Goal: Find contact information: Find contact information

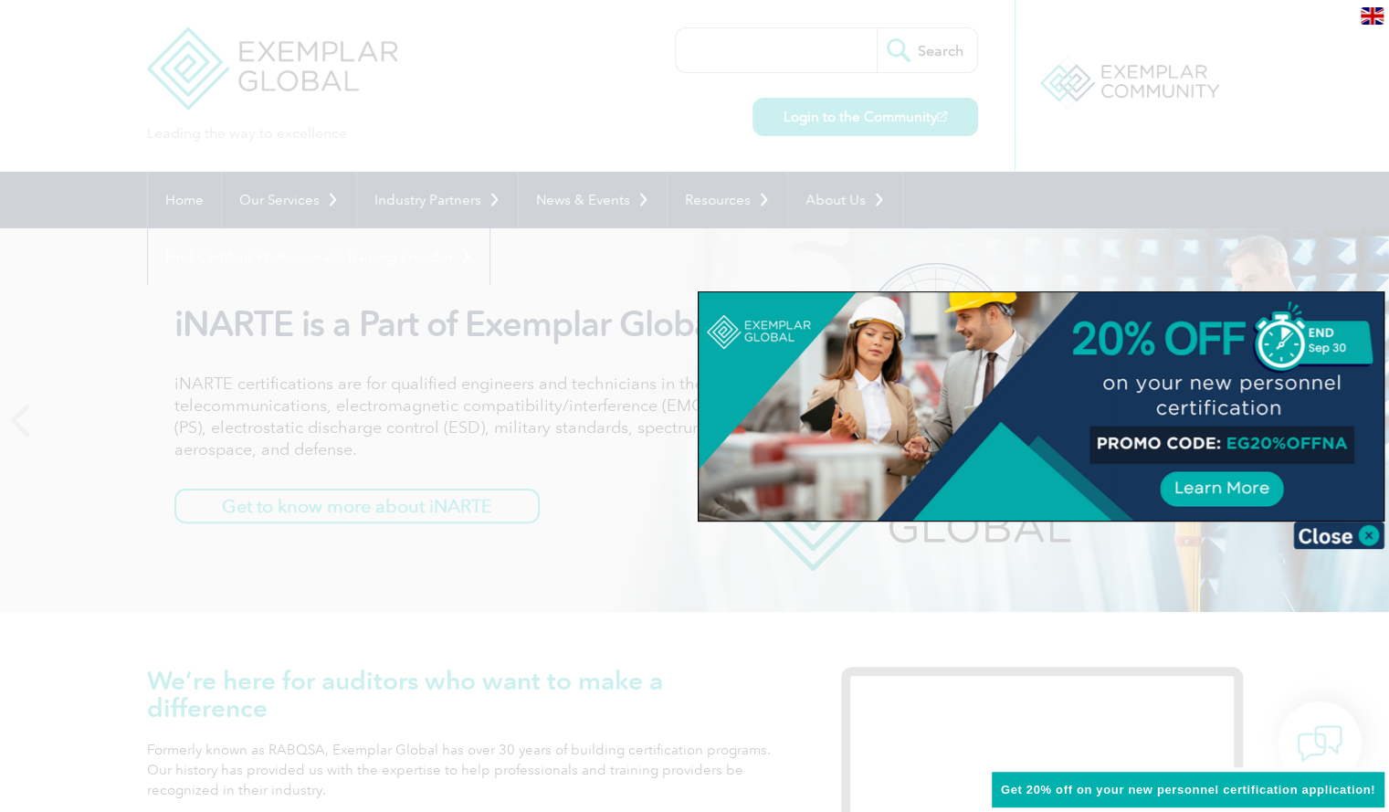
click at [1334, 536] on img at bounding box center [1338, 535] width 91 height 27
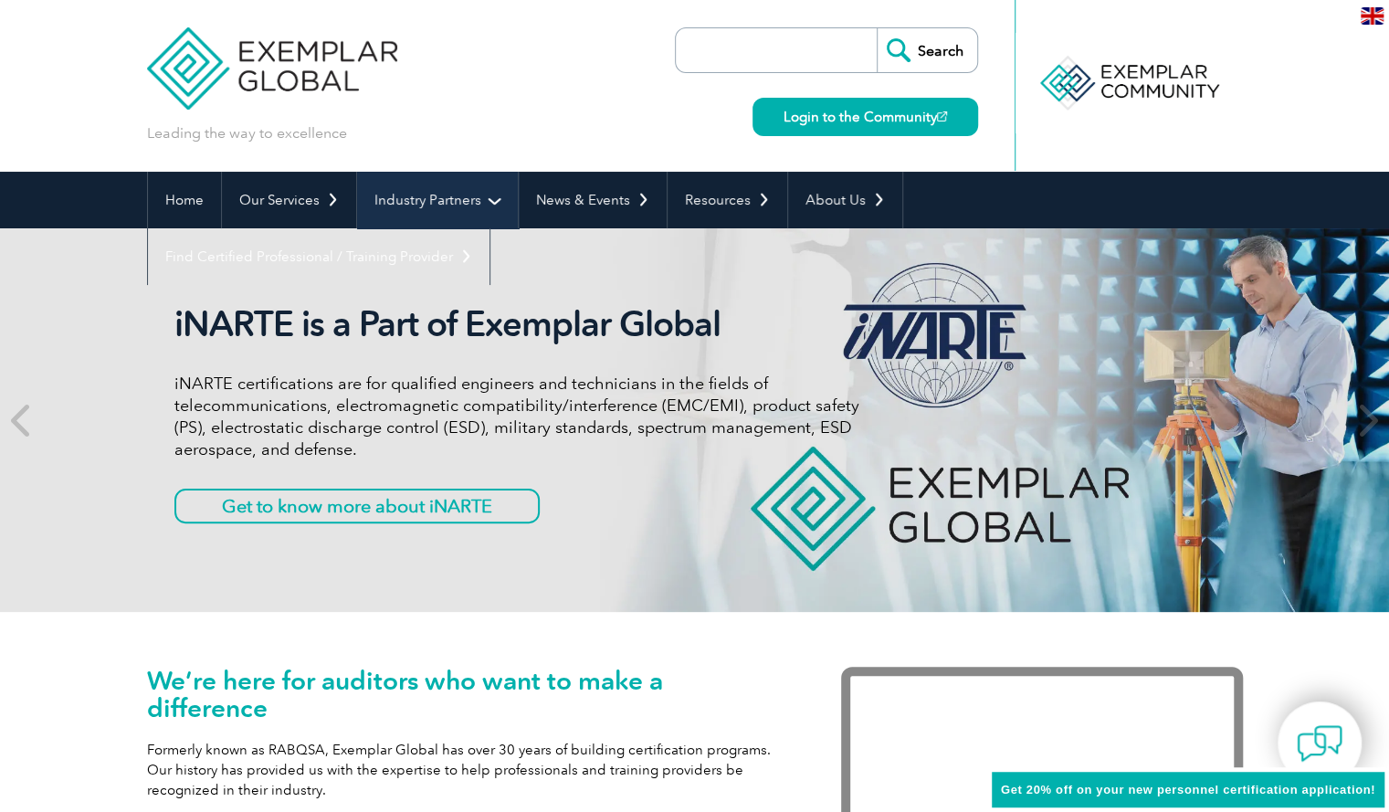
click at [451, 203] on link "Industry Partners" at bounding box center [437, 200] width 161 height 57
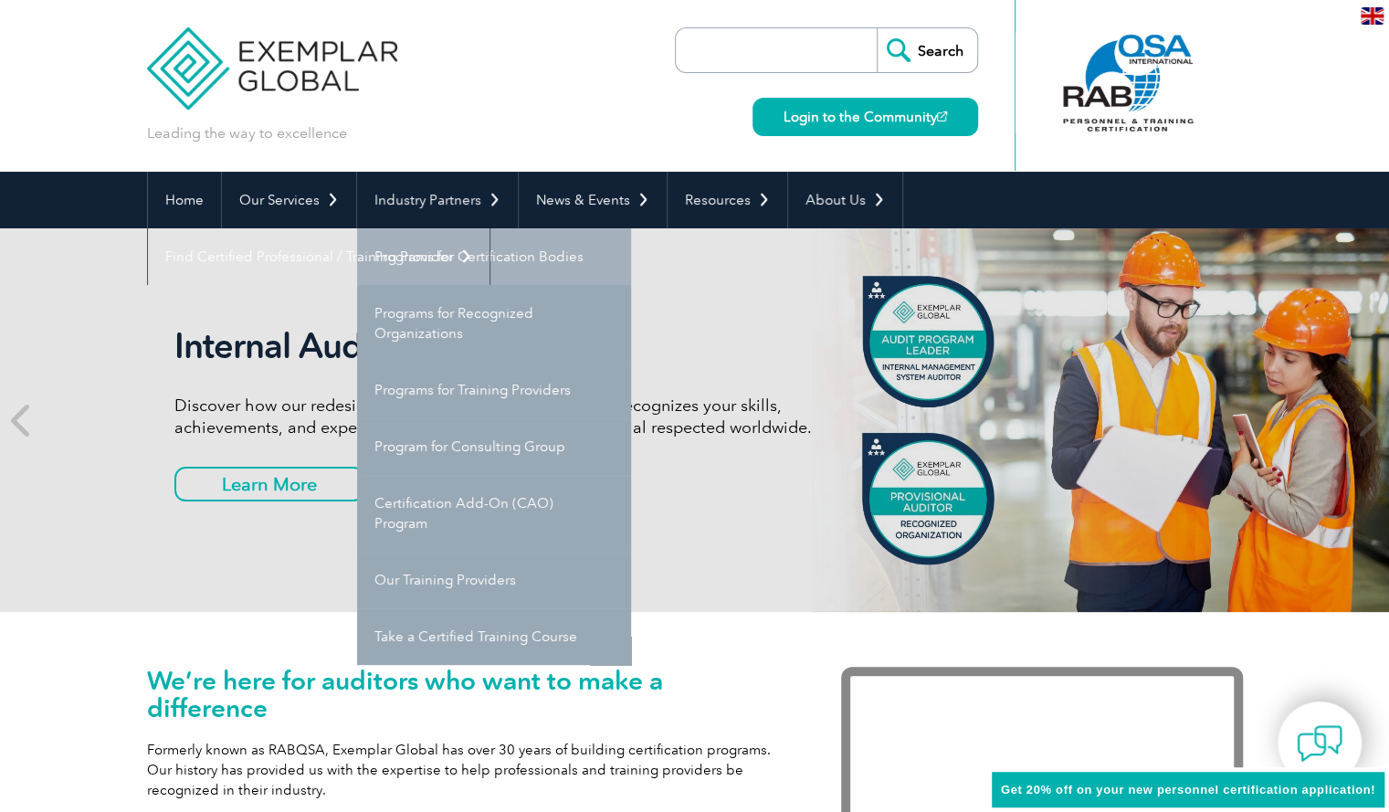
click at [462, 257] on link "Programs for Certification Bodies" at bounding box center [494, 256] width 274 height 57
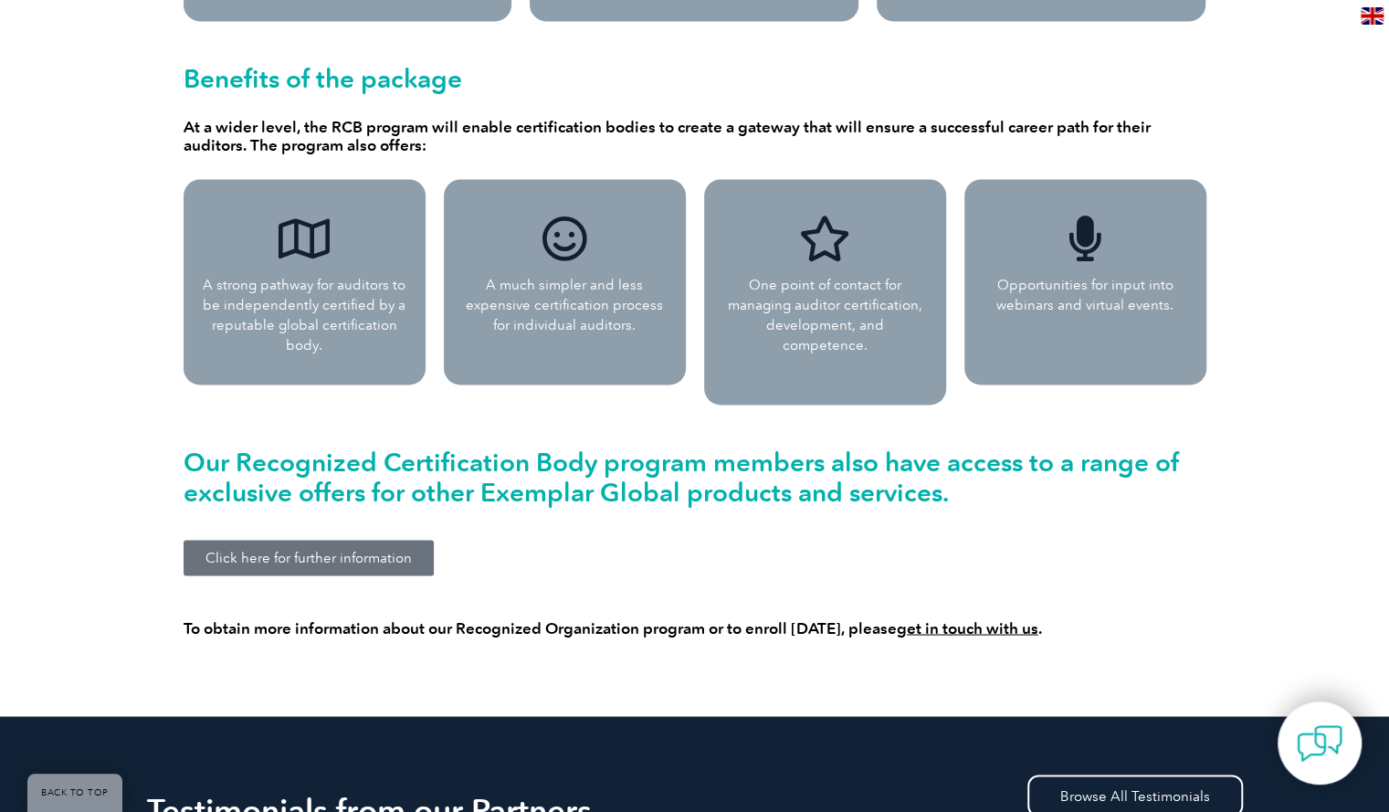
scroll to position [1698, 0]
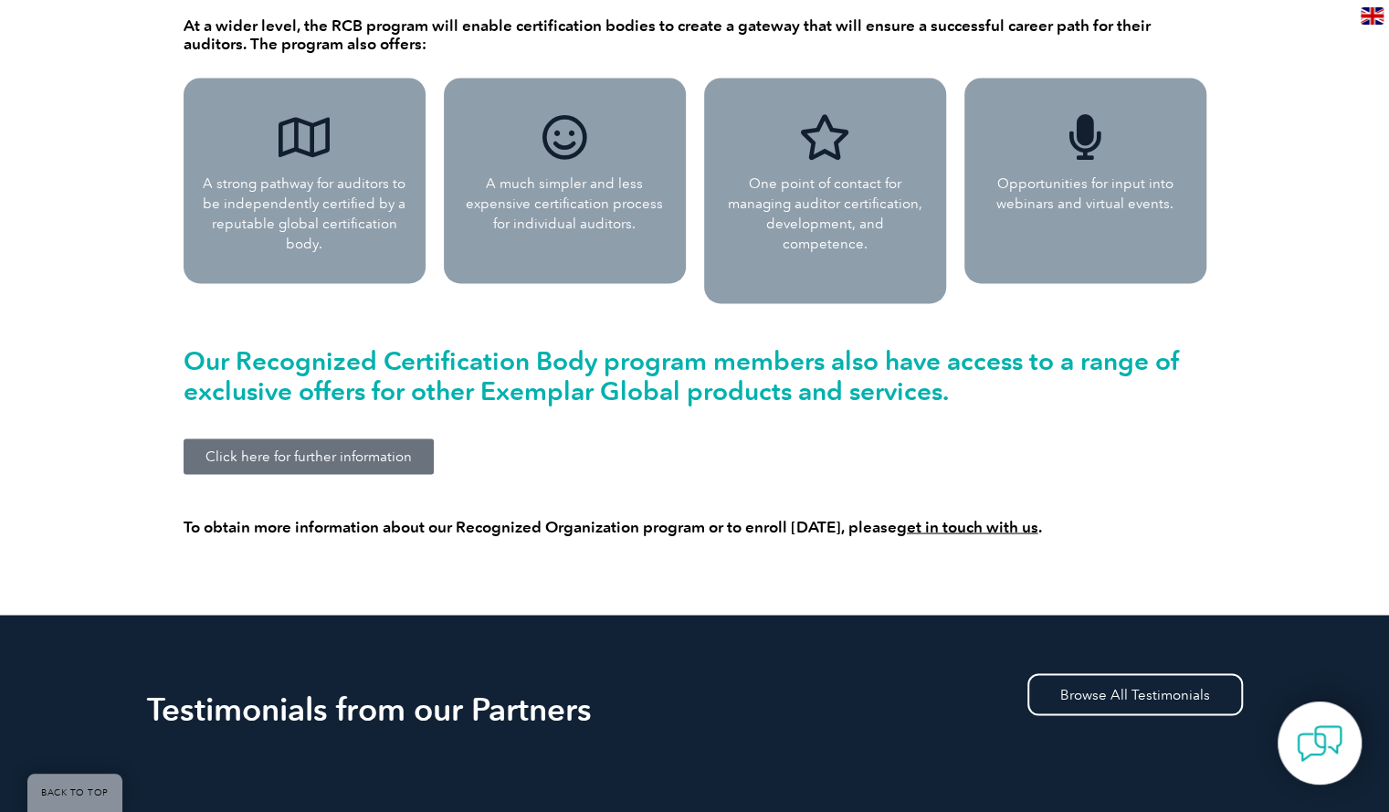
click at [297, 445] on link "Click here for further information" at bounding box center [309, 456] width 250 height 36
click at [970, 517] on link "get in touch with us" at bounding box center [968, 526] width 142 height 18
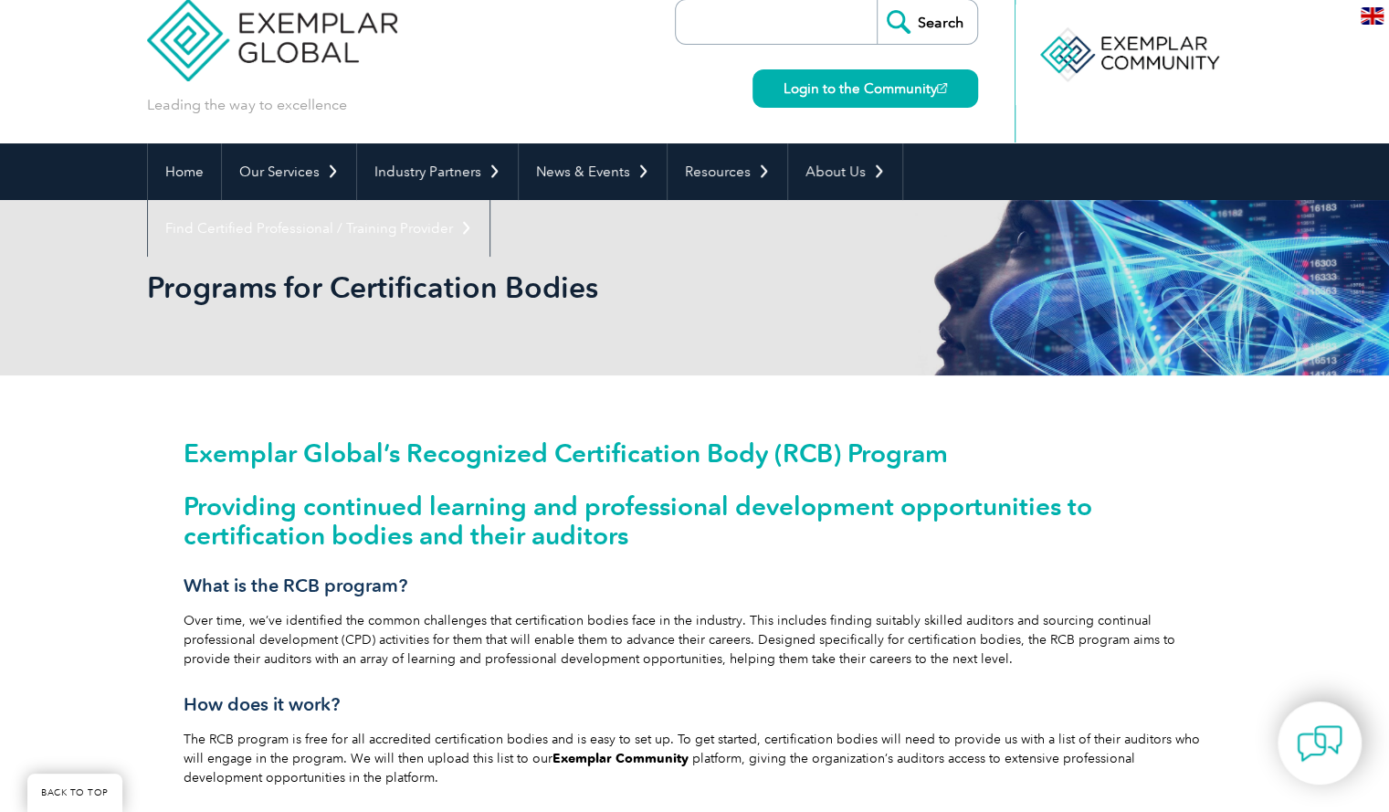
scroll to position [0, 0]
